Goal: Communication & Community: Answer question/provide support

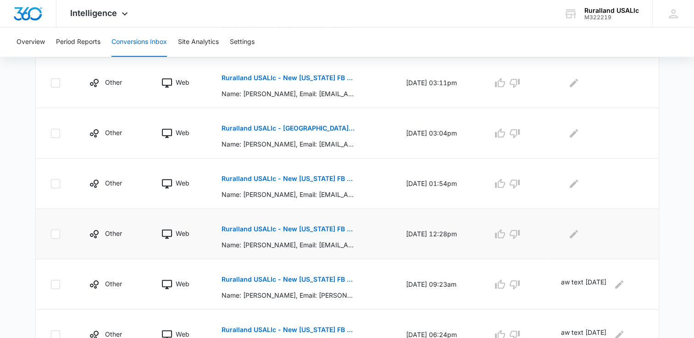
scroll to position [367, 0]
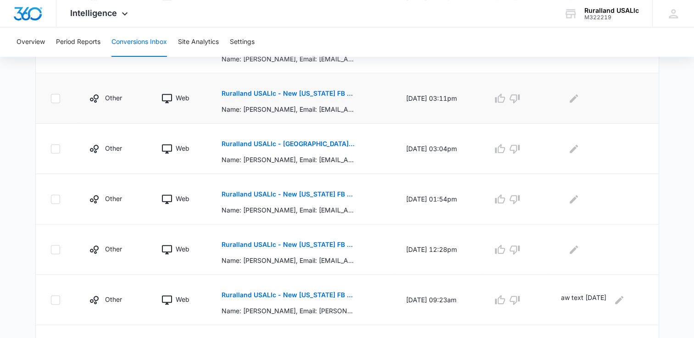
click at [294, 91] on p "Ruralland USALlc - New [US_STATE] FB Lead - M360 Notificaion" at bounding box center [287, 93] width 133 height 6
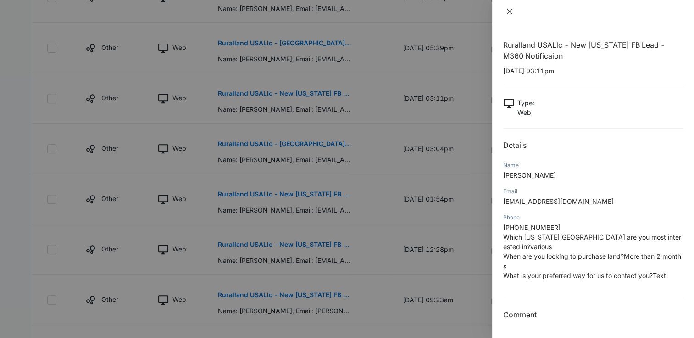
click at [512, 11] on icon "close" at bounding box center [509, 11] width 7 height 7
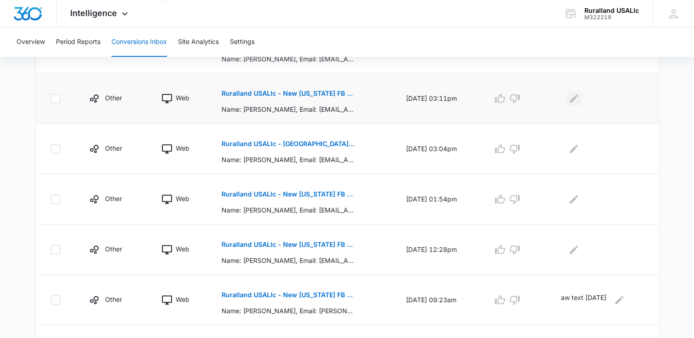
click at [570, 97] on icon "Edit Comments" at bounding box center [573, 98] width 11 height 11
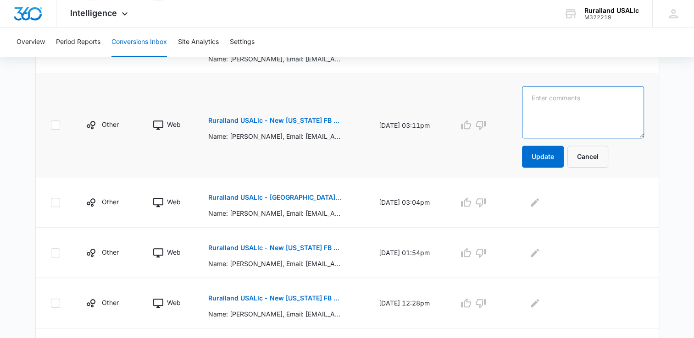
click at [569, 108] on textarea at bounding box center [582, 112] width 121 height 52
type textarea "aw text [DATE]"
click at [558, 155] on button "Update" at bounding box center [543, 157] width 42 height 22
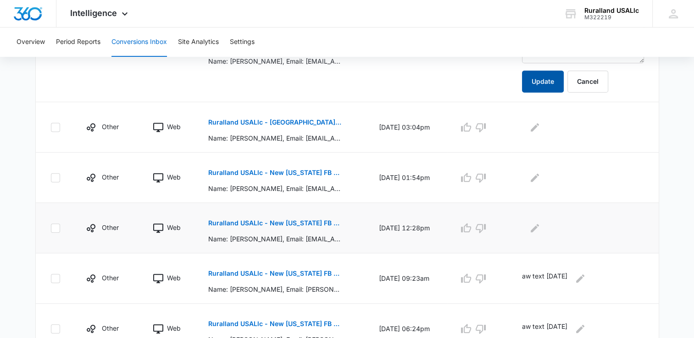
scroll to position [458, 0]
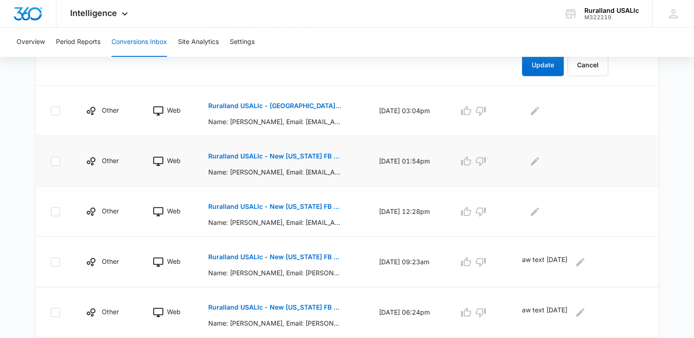
click at [279, 153] on p "Ruralland USALlc - New [US_STATE] FB Lead - M360 Notificaion" at bounding box center [274, 156] width 133 height 6
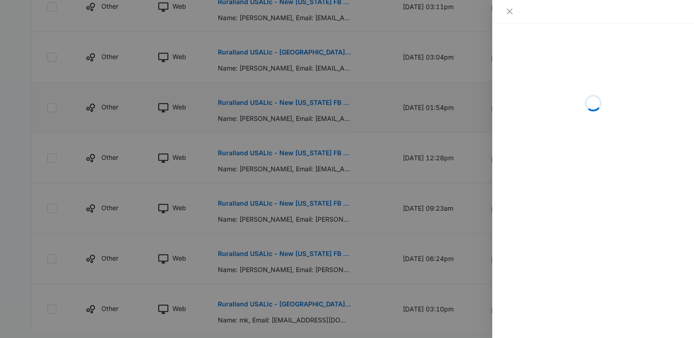
scroll to position [431, 0]
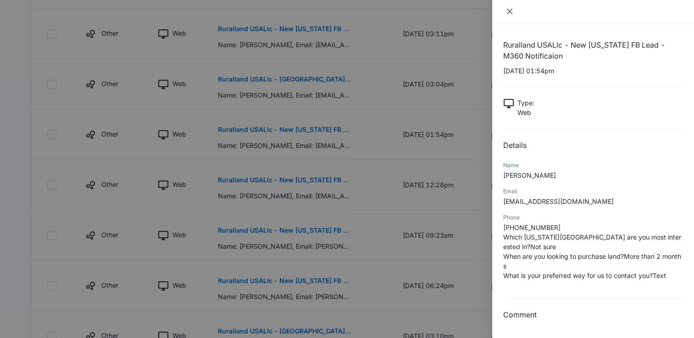
click at [513, 8] on button "Close" at bounding box center [509, 11] width 13 height 8
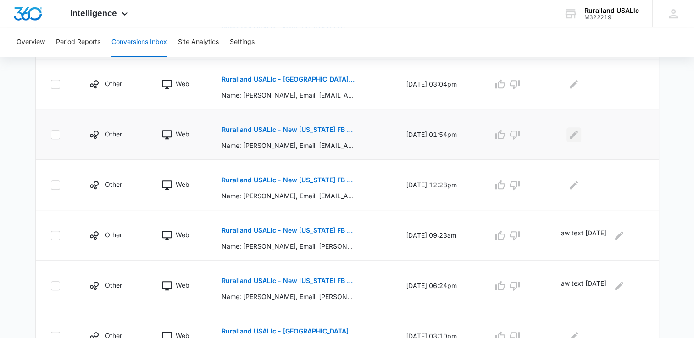
click at [570, 131] on icon "Edit Comments" at bounding box center [573, 134] width 11 height 11
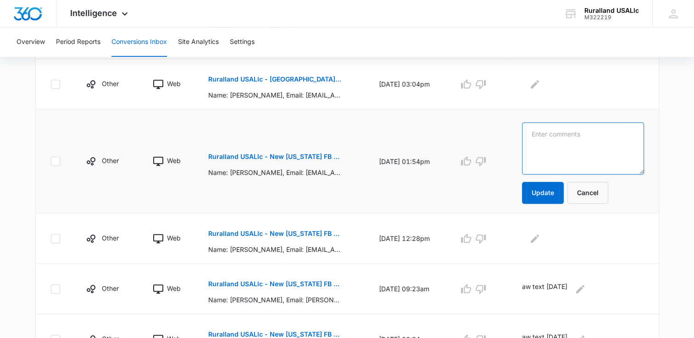
click at [562, 133] on textarea at bounding box center [582, 148] width 121 height 52
type textarea "aw [DATE]"
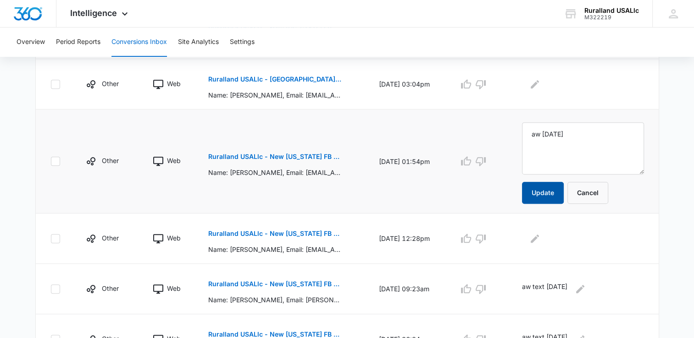
click at [560, 182] on button "Update" at bounding box center [543, 193] width 42 height 22
click at [275, 234] on p "Ruralland USALlc - New [US_STATE] FB Lead - M360 Notificaion" at bounding box center [274, 234] width 133 height 6
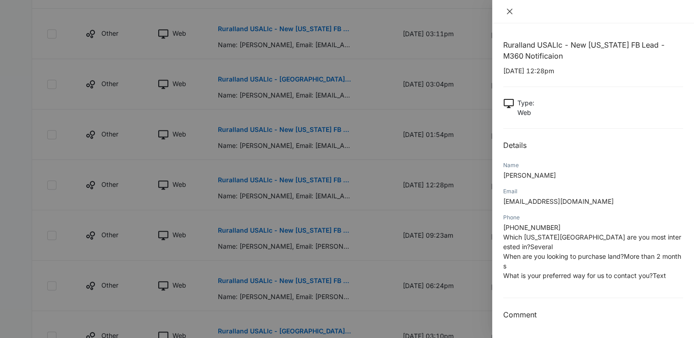
click at [506, 12] on icon "close" at bounding box center [509, 11] width 7 height 7
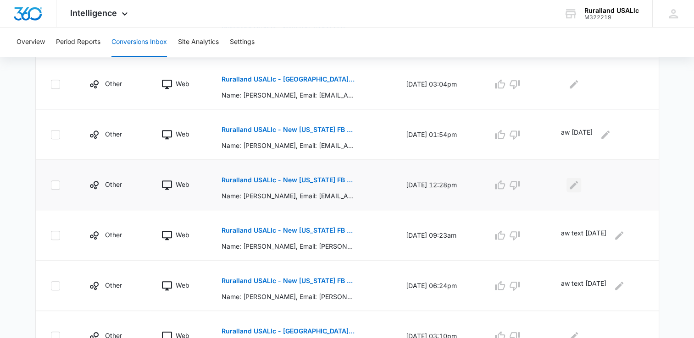
click at [570, 181] on icon "Edit Comments" at bounding box center [573, 185] width 11 height 11
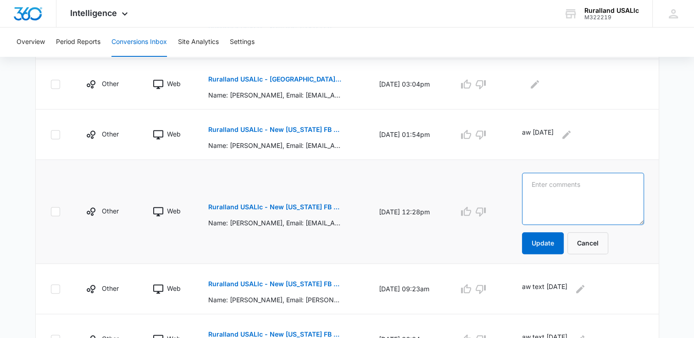
click at [570, 181] on textarea at bounding box center [582, 199] width 121 height 52
type textarea "aw text [DATE]"
click at [561, 236] on button "Update" at bounding box center [543, 243] width 42 height 22
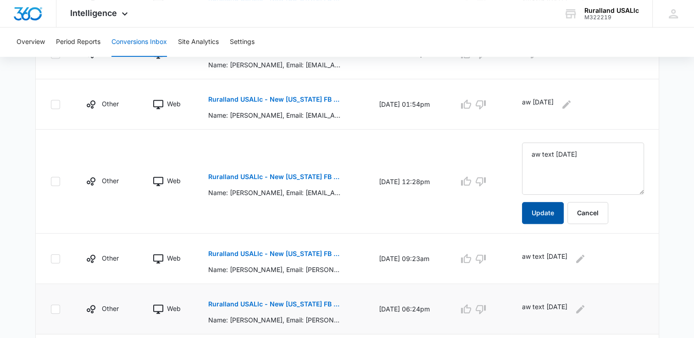
scroll to position [477, 0]
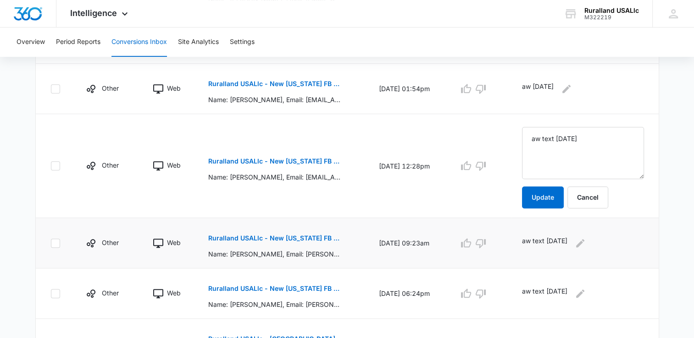
click at [292, 236] on p "Ruralland USALlc - New [US_STATE] FB Lead - M360 Notificaion" at bounding box center [274, 238] width 133 height 6
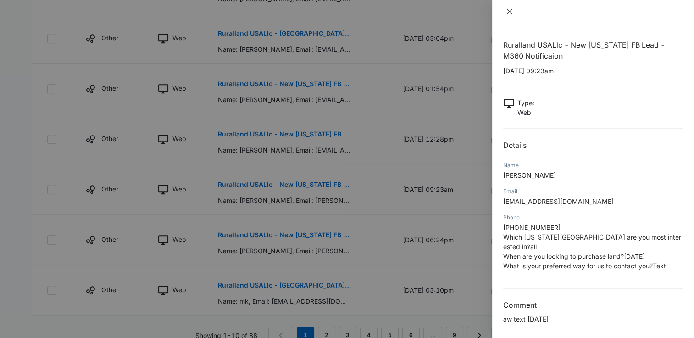
click at [503, 10] on button "Close" at bounding box center [509, 11] width 13 height 8
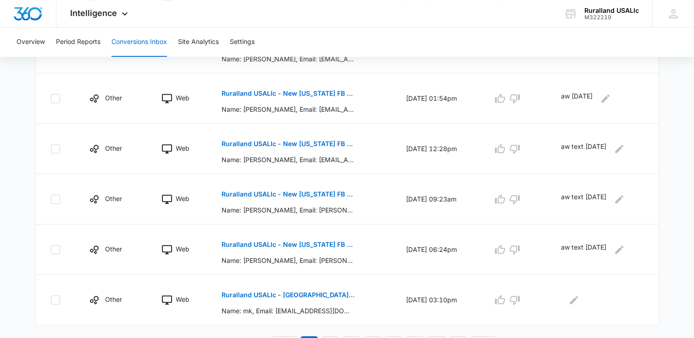
scroll to position [482, 0]
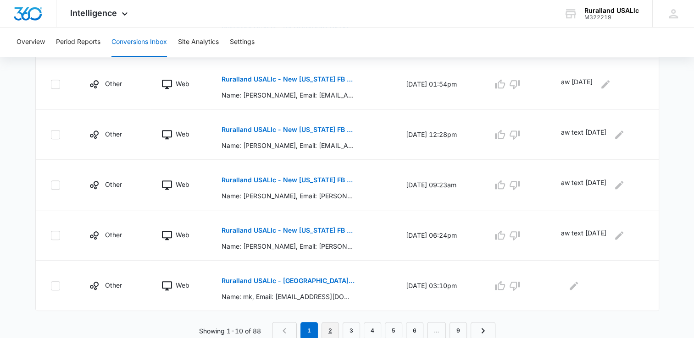
click at [332, 324] on link "2" at bounding box center [329, 330] width 17 height 17
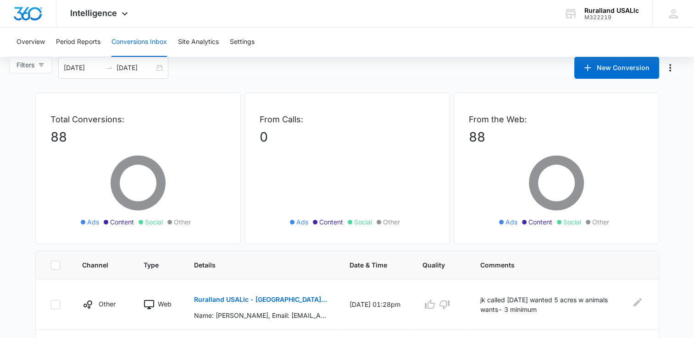
scroll to position [0, 0]
